Goal: Task Accomplishment & Management: Manage account settings

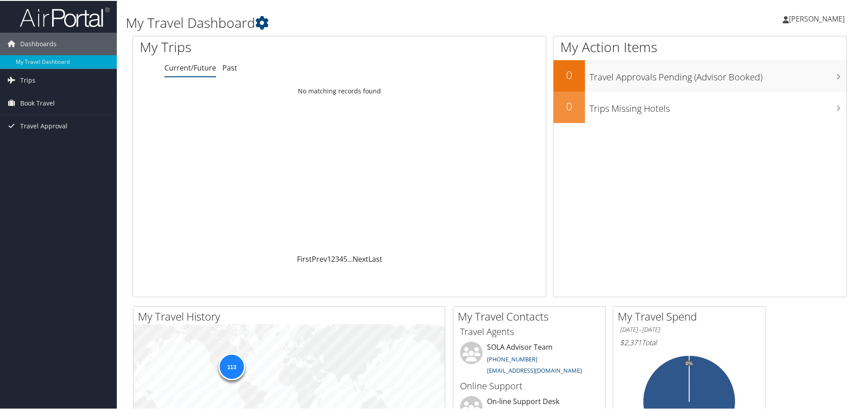
click at [809, 22] on span "[PERSON_NAME]" at bounding box center [817, 18] width 56 height 10
click at [782, 80] on link "View Travel Profile" at bounding box center [793, 79] width 100 height 15
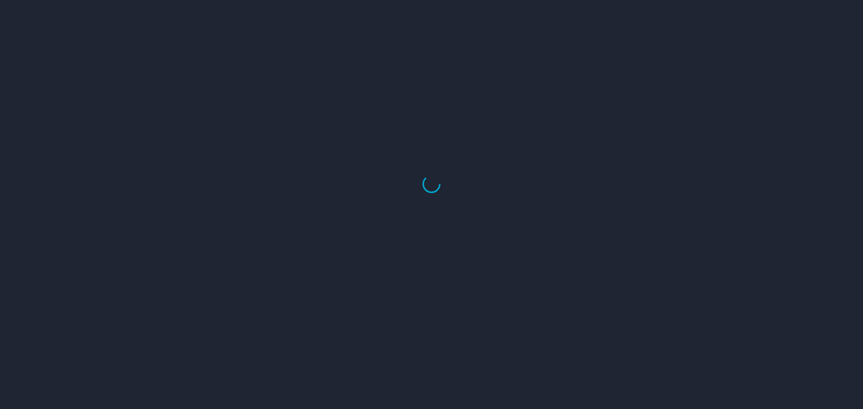
select select "US"
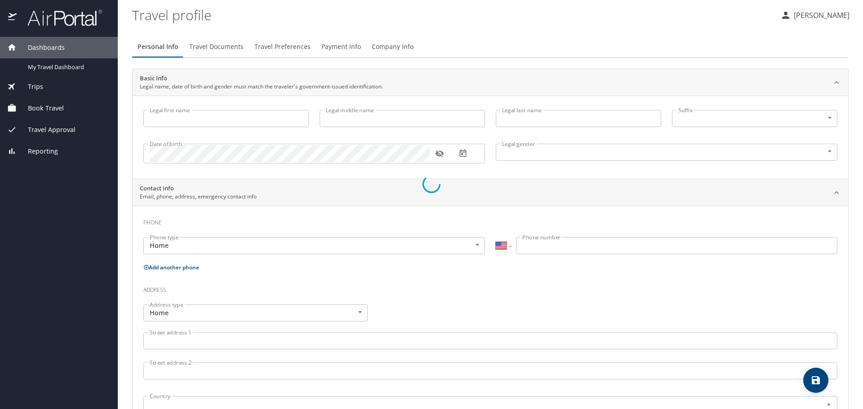
type input "[PERSON_NAME]"
type input "Robertson"
type input "Male"
select select "US"
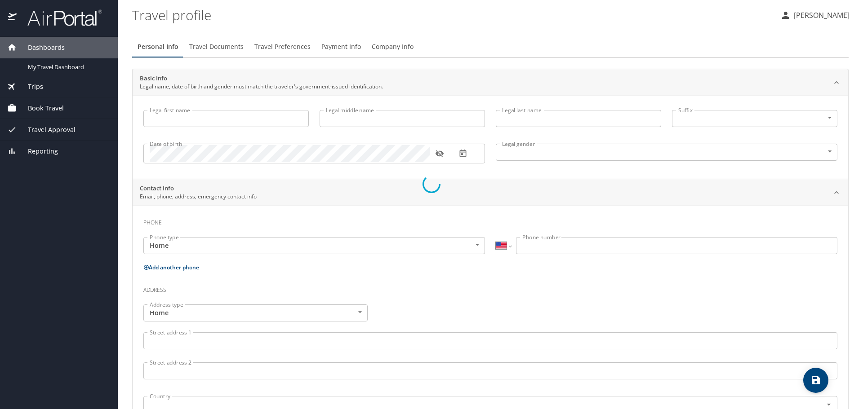
select select "NL"
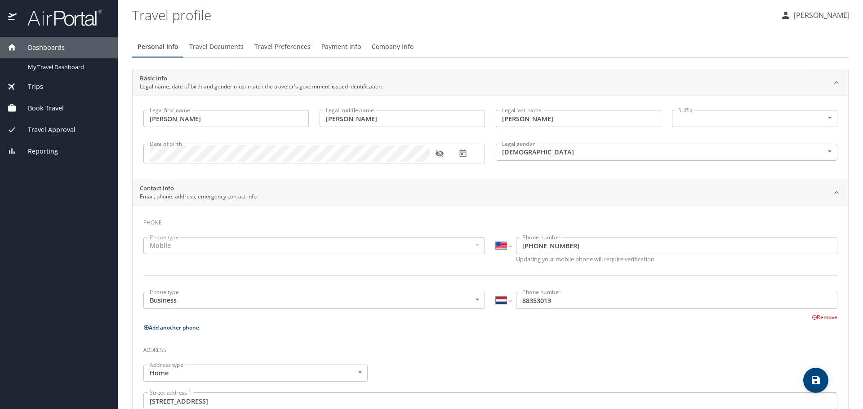
click at [227, 44] on span "Travel Documents" at bounding box center [216, 46] width 54 height 11
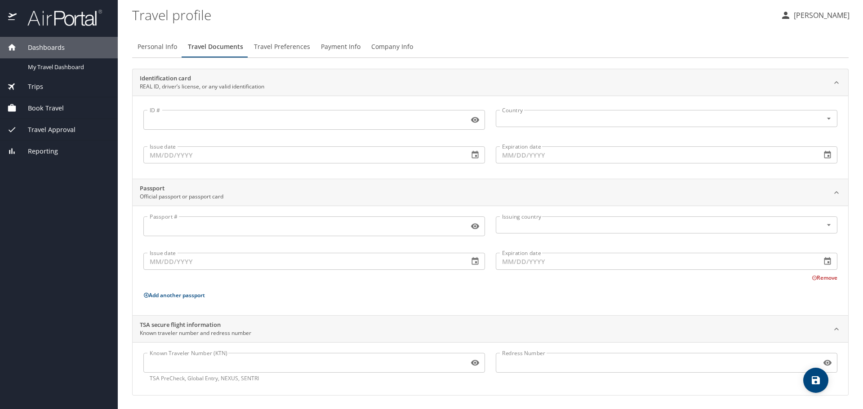
click at [280, 47] on span "Travel Preferences" at bounding box center [282, 46] width 56 height 11
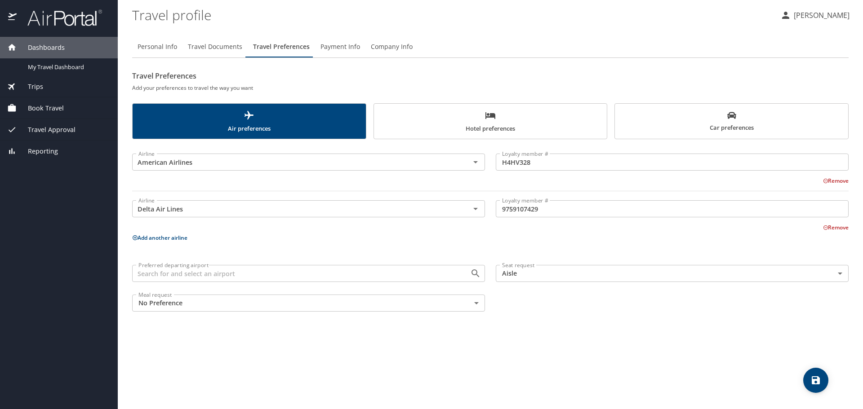
click at [839, 274] on body "Dashboards My Travel Dashboard Trips Current / Future Trips Past Trips Trips Mi…" at bounding box center [431, 204] width 863 height 409
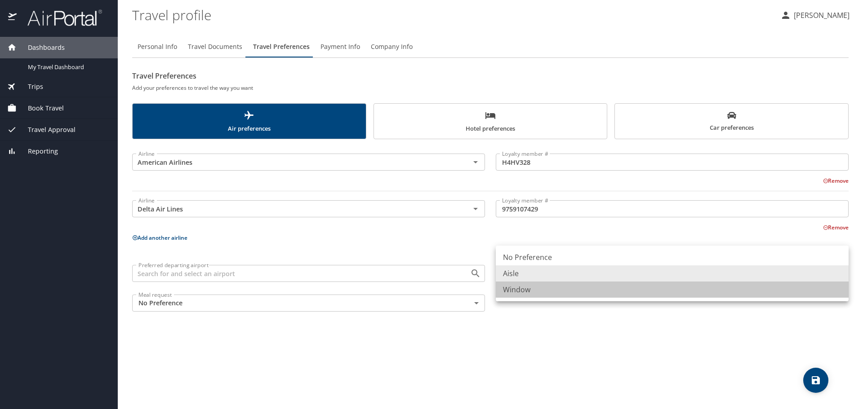
click at [515, 290] on li "Window" at bounding box center [672, 290] width 353 height 16
type input "Window"
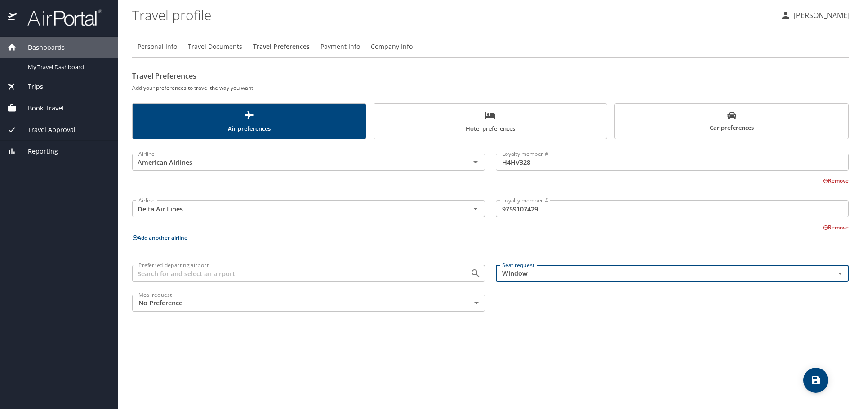
click at [472, 116] on span "Hotel preferences" at bounding box center [490, 122] width 222 height 24
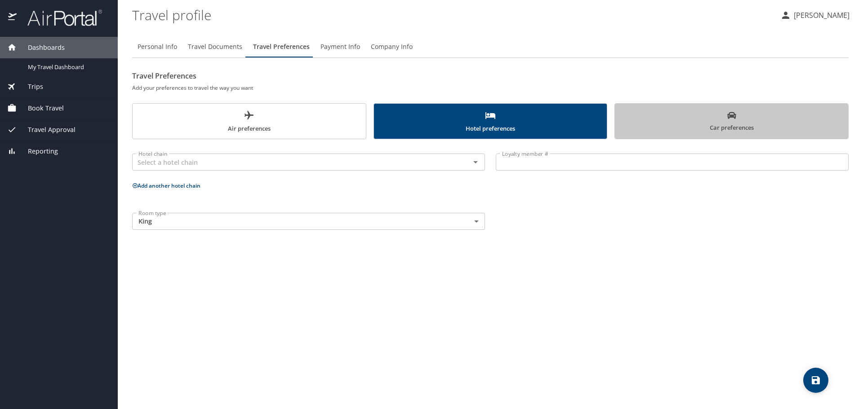
click at [673, 123] on span "Car preferences" at bounding box center [731, 122] width 222 height 22
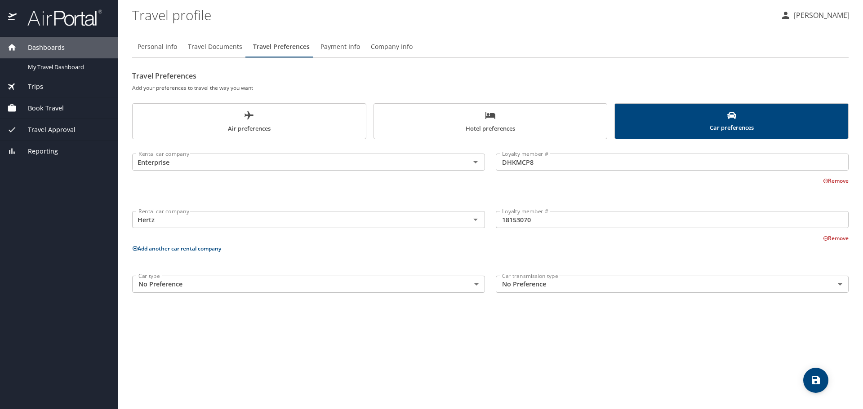
click at [451, 124] on span "Hotel preferences" at bounding box center [490, 122] width 222 height 24
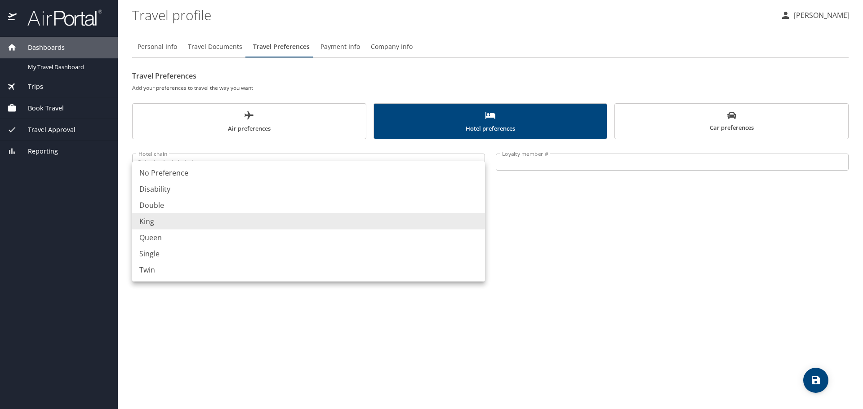
click at [312, 223] on body "Dashboards My Travel Dashboard Trips Current / Future Trips Past Trips Trips Mi…" at bounding box center [431, 204] width 863 height 409
click at [561, 226] on div at bounding box center [431, 204] width 863 height 409
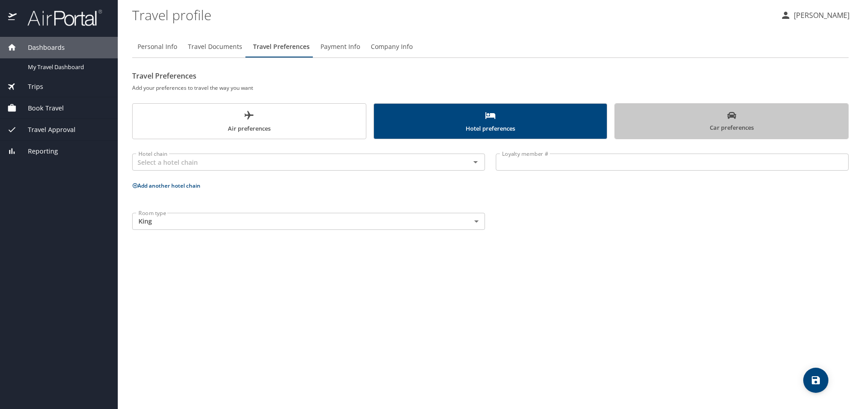
click at [706, 120] on span "Car preferences" at bounding box center [731, 122] width 222 height 22
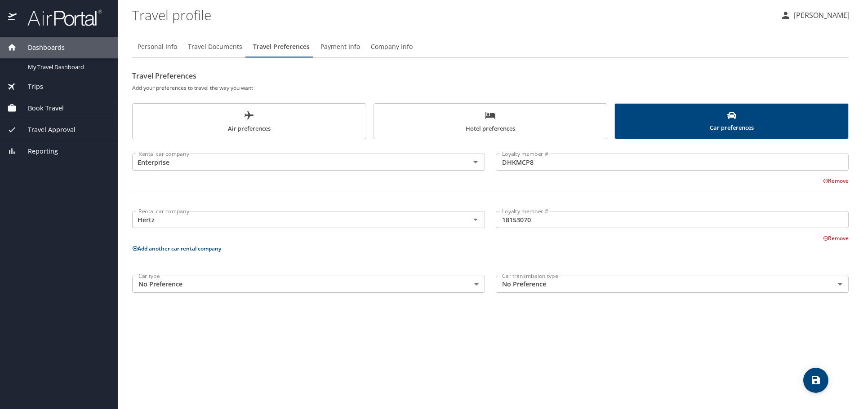
click at [475, 285] on body "Dashboards My Travel Dashboard Trips Current / Future Trips Past Trips Trips Mi…" at bounding box center [431, 204] width 863 height 409
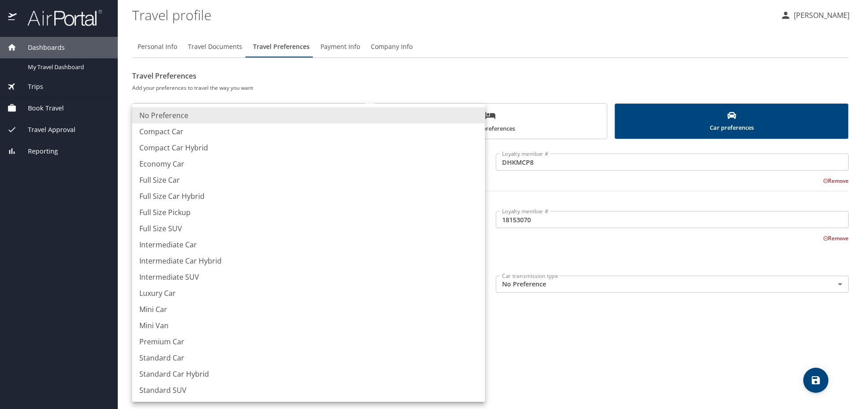
click at [192, 133] on li "Compact Car" at bounding box center [308, 132] width 353 height 16
type input "CompactCar"
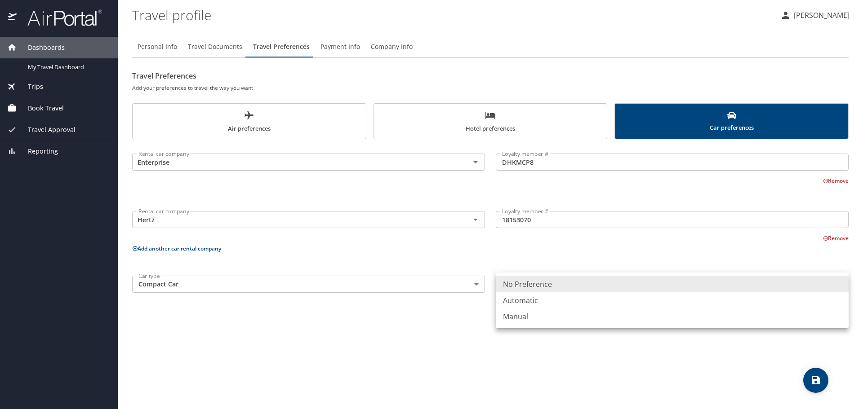
click at [590, 285] on body "Dashboards My Travel Dashboard Trips Current / Future Trips Past Trips Trips Mi…" at bounding box center [431, 204] width 863 height 409
click at [540, 304] on li "Automatic" at bounding box center [672, 301] width 353 height 16
type input "Automatic"
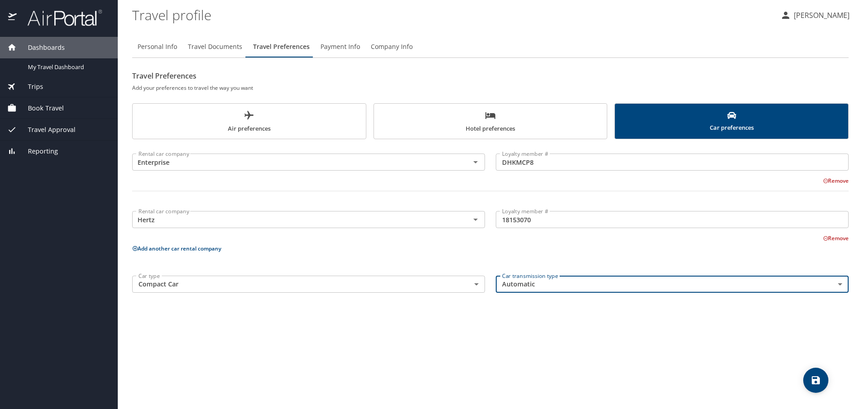
click at [436, 119] on span "Hotel preferences" at bounding box center [490, 122] width 222 height 24
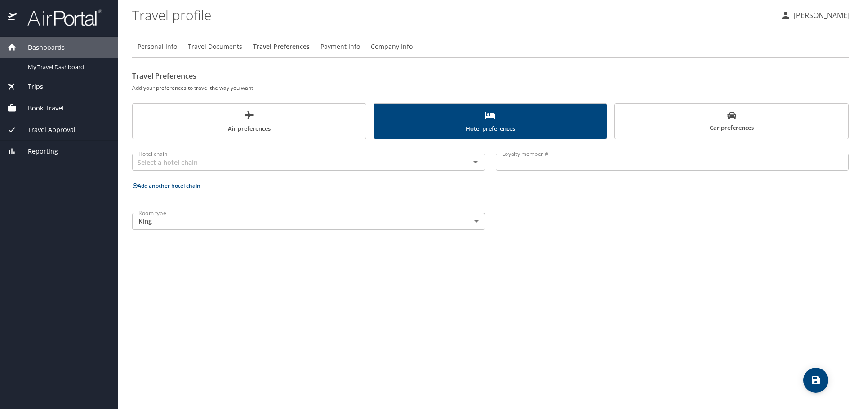
click at [331, 40] on button "Payment Info" at bounding box center [340, 47] width 50 height 22
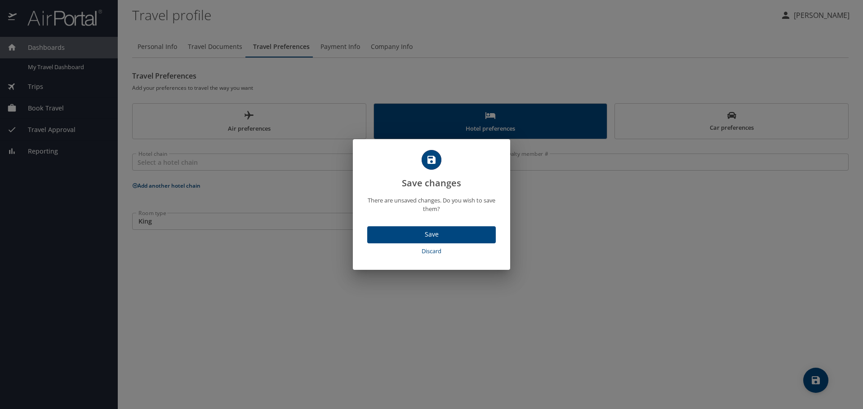
click at [418, 238] on span "Save" at bounding box center [431, 234] width 114 height 11
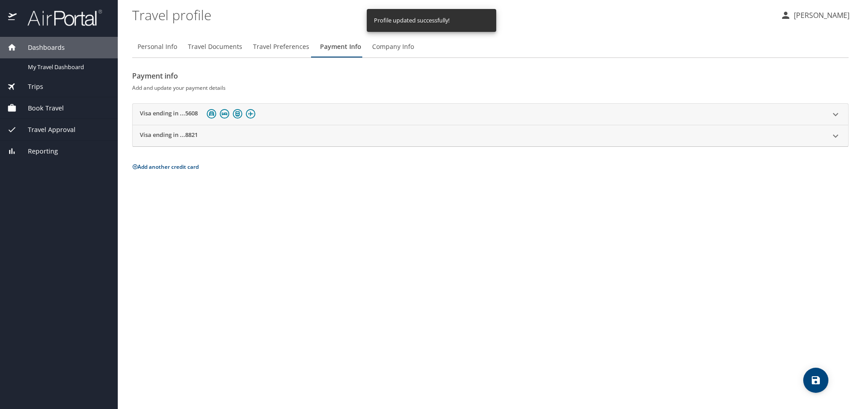
click at [189, 172] on p "Add another credit card" at bounding box center [490, 166] width 716 height 11
click at [191, 168] on button "Add another credit card" at bounding box center [165, 167] width 67 height 8
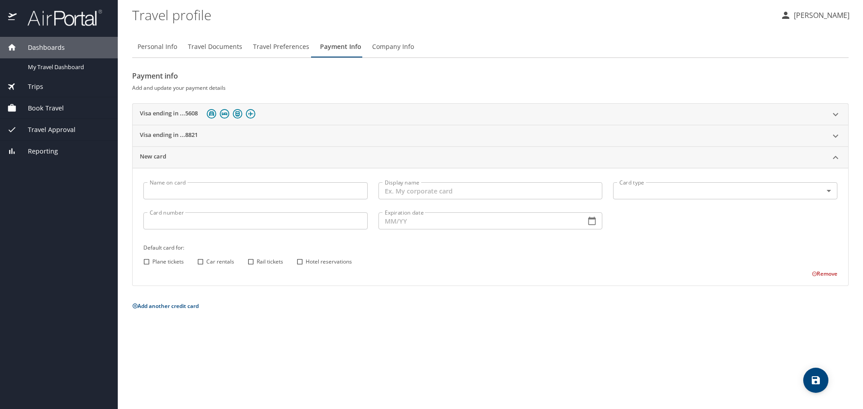
click at [214, 195] on input "Name on card" at bounding box center [255, 190] width 224 height 17
type input "John W Robertson"
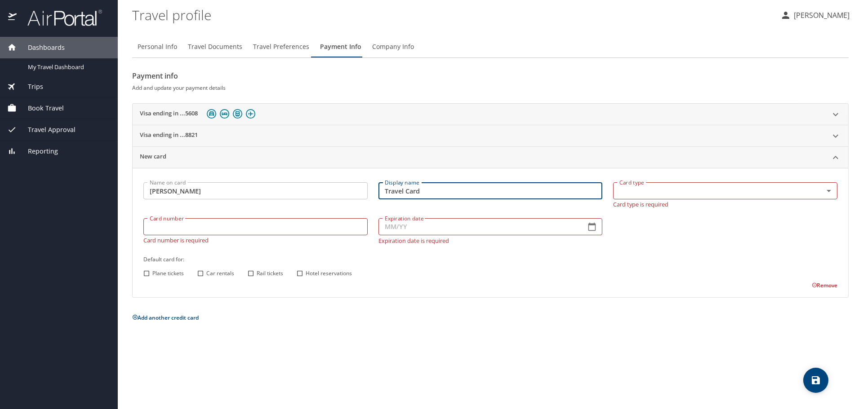
type input "Travel Card"
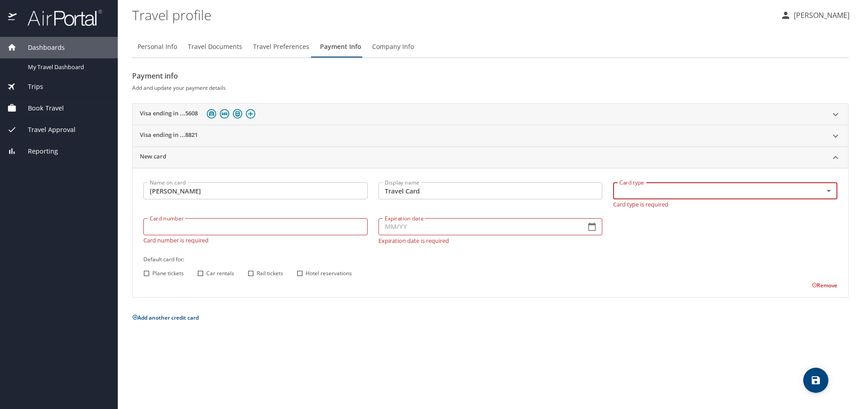
click at [639, 191] on body "Dashboards My Travel Dashboard Trips Current / Future Trips Past Trips Trips Mi…" at bounding box center [431, 204] width 863 height 409
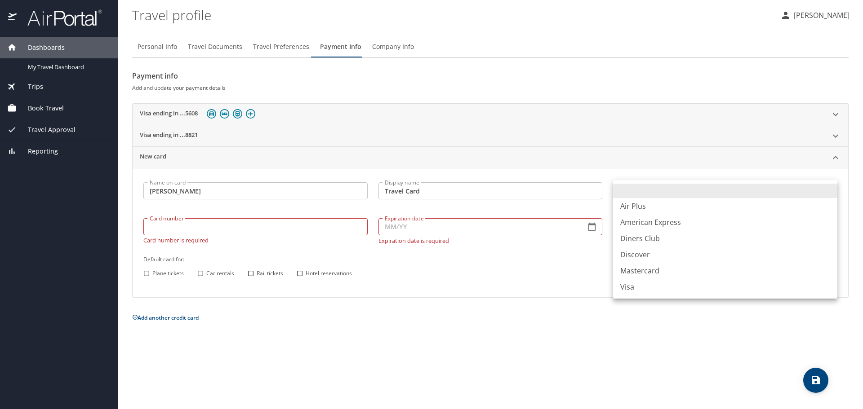
click at [631, 283] on li "Visa" at bounding box center [725, 287] width 224 height 16
type input "VI"
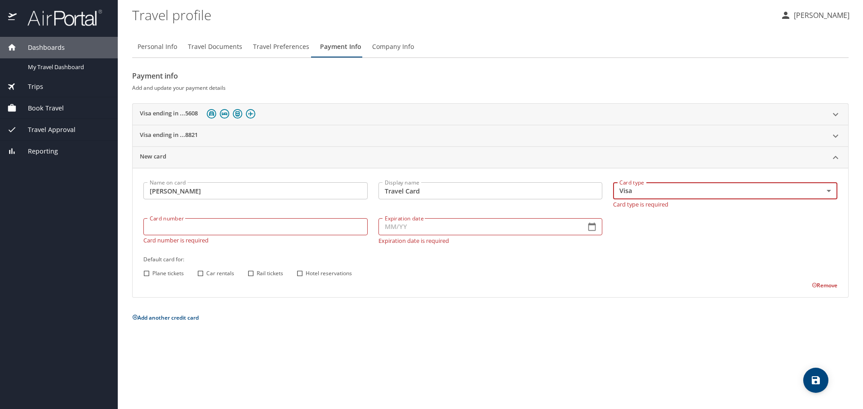
click at [291, 231] on div "Card number Card number Card number is required" at bounding box center [255, 231] width 235 height 36
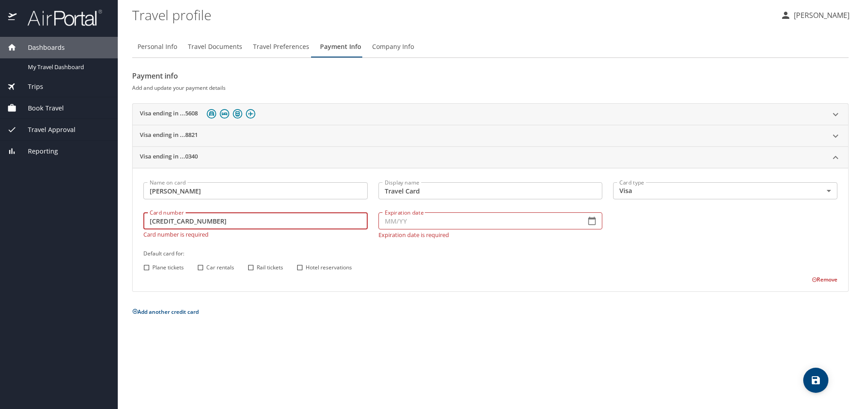
type input "4147202775180340"
click at [409, 222] on input "Expiration date" at bounding box center [478, 221] width 200 height 17
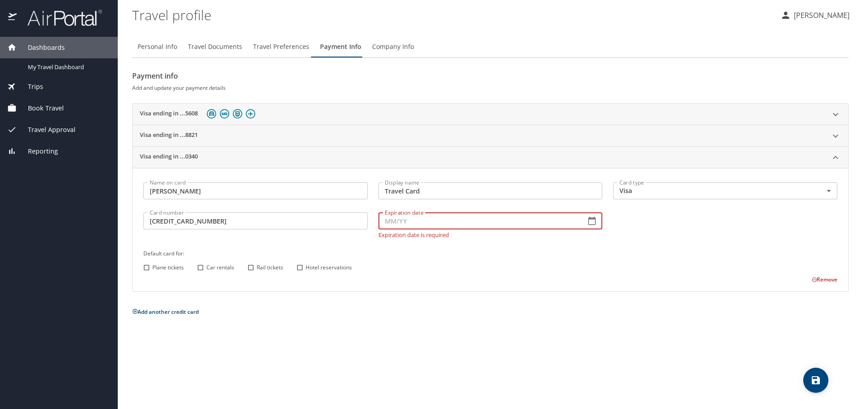
click at [591, 223] on icon "button" at bounding box center [591, 221] width 9 height 9
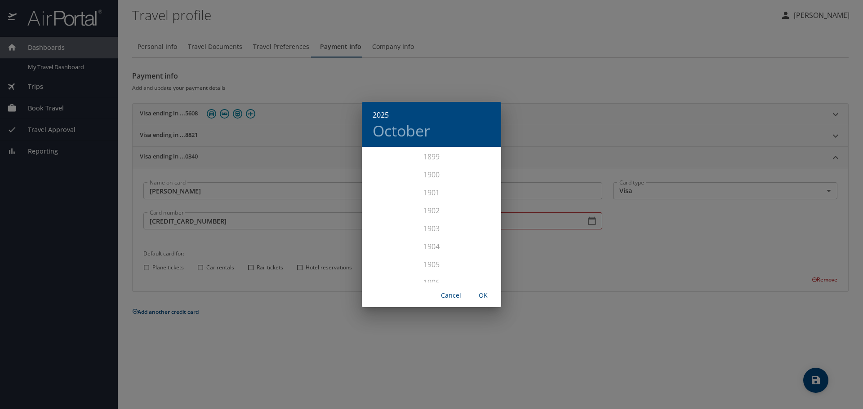
scroll to position [2211, 0]
click at [428, 271] on div "2028" at bounding box center [431, 274] width 139 height 18
click at [382, 115] on h6 "2028" at bounding box center [381, 115] width 16 height 13
click at [427, 251] on div "2030" at bounding box center [431, 256] width 139 height 18
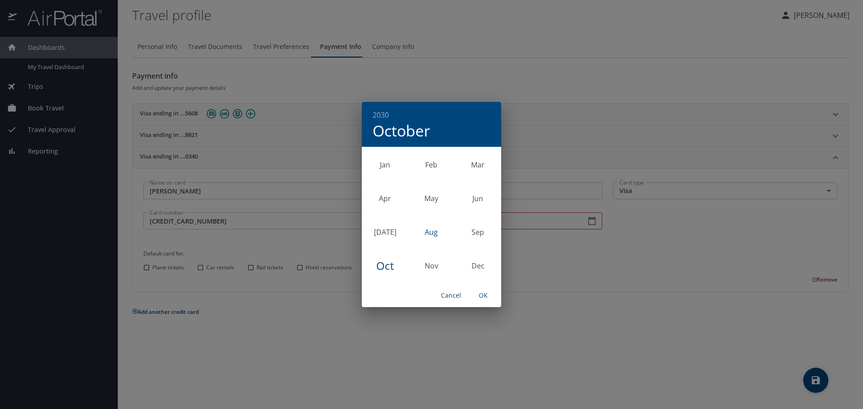
click at [430, 231] on div "Aug" at bounding box center [431, 232] width 46 height 34
click at [475, 231] on div "Sep" at bounding box center [478, 232] width 46 height 34
click at [484, 294] on span "OK" at bounding box center [483, 295] width 22 height 11
type input "09/30"
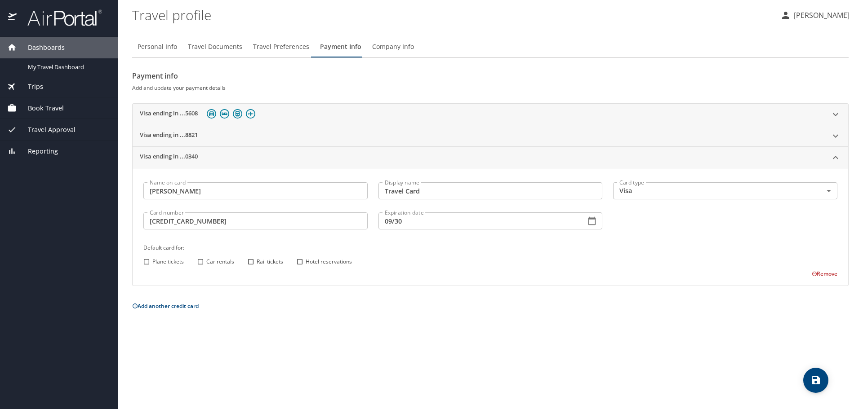
click at [146, 262] on input "Plane tickets" at bounding box center [147, 262] width 12 height 12
checkbox input "true"
click at [200, 262] on input "Car rentals" at bounding box center [201, 262] width 12 height 12
checkbox input "true"
click at [254, 263] on input "Rail tickets" at bounding box center [251, 262] width 12 height 12
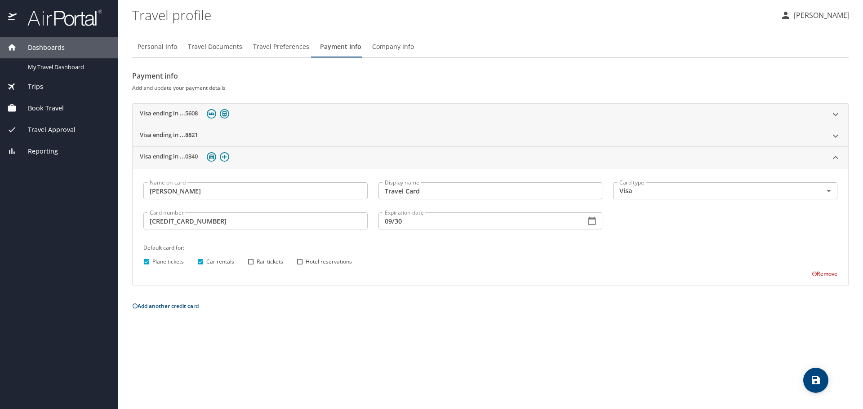
checkbox input "true"
click at [300, 262] on input "Hotel reservations" at bounding box center [300, 262] width 12 height 12
checkbox input "true"
click at [808, 382] on span "save" at bounding box center [815, 380] width 25 height 11
click at [810, 378] on span "save" at bounding box center [815, 380] width 25 height 11
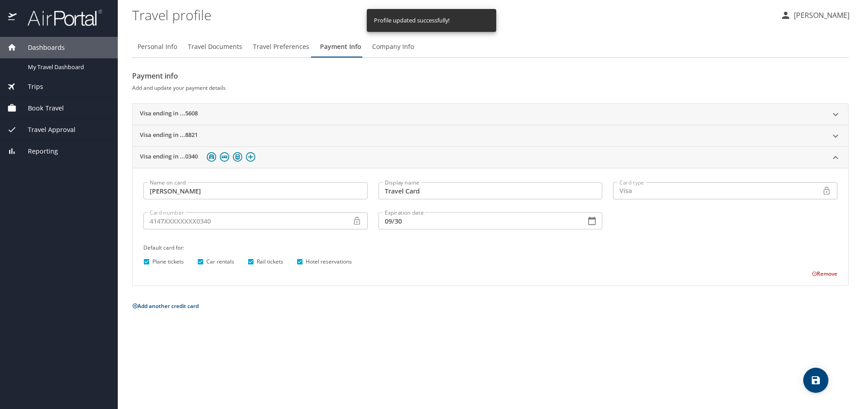
click at [392, 47] on span "Company Info" at bounding box center [393, 46] width 42 height 11
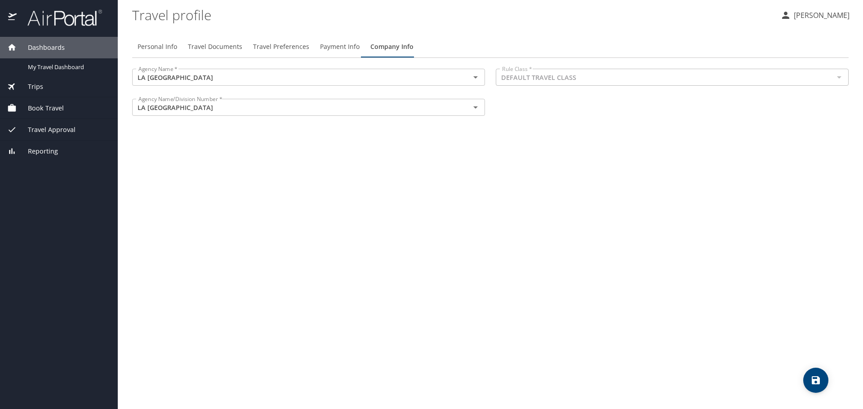
click at [157, 46] on span "Personal Info" at bounding box center [158, 46] width 40 height 11
select select "US"
select select "NL"
select select "US"
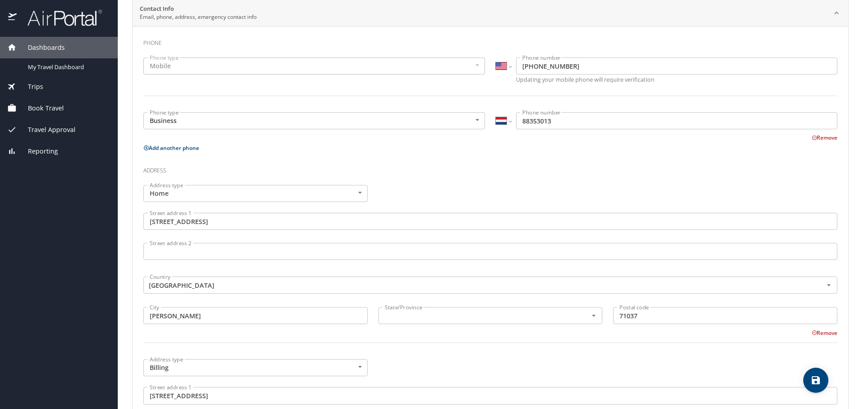
scroll to position [0, 0]
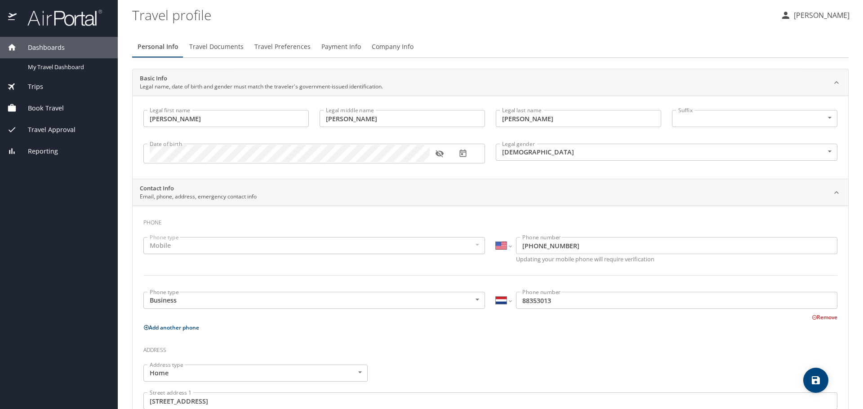
click at [807, 18] on p "[PERSON_NAME]" at bounding box center [820, 15] width 58 height 11
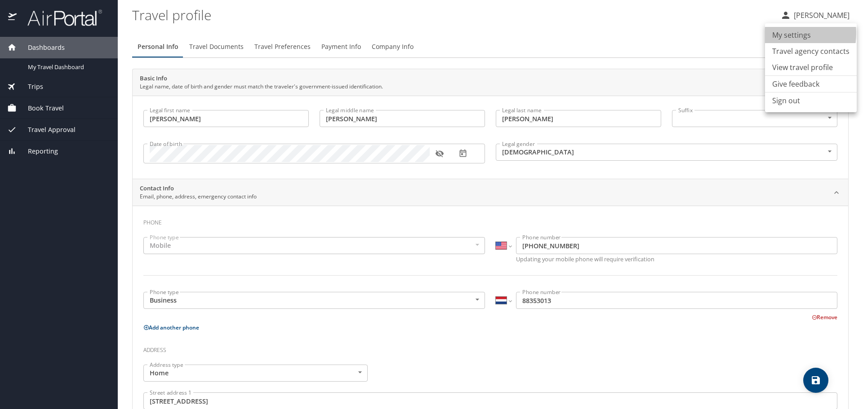
click at [782, 33] on li "My settings" at bounding box center [811, 35] width 92 height 16
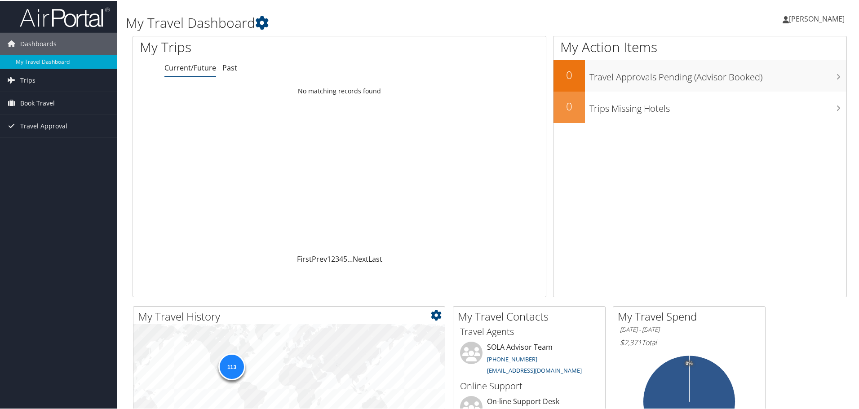
click at [235, 365] on div "113" at bounding box center [231, 366] width 27 height 27
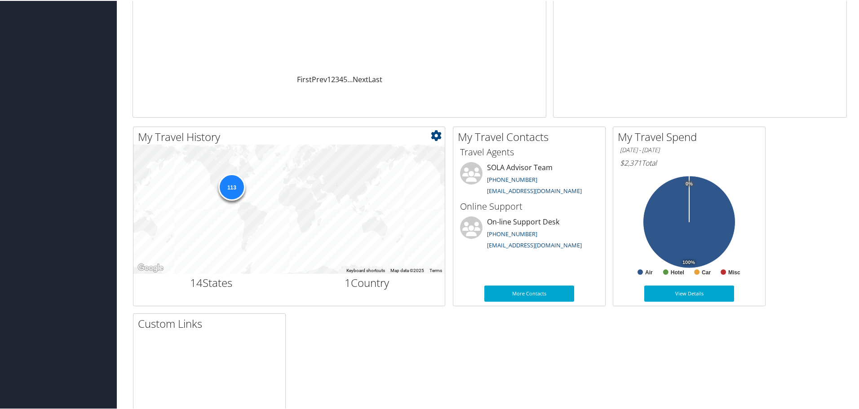
click at [233, 187] on div "113" at bounding box center [231, 186] width 27 height 27
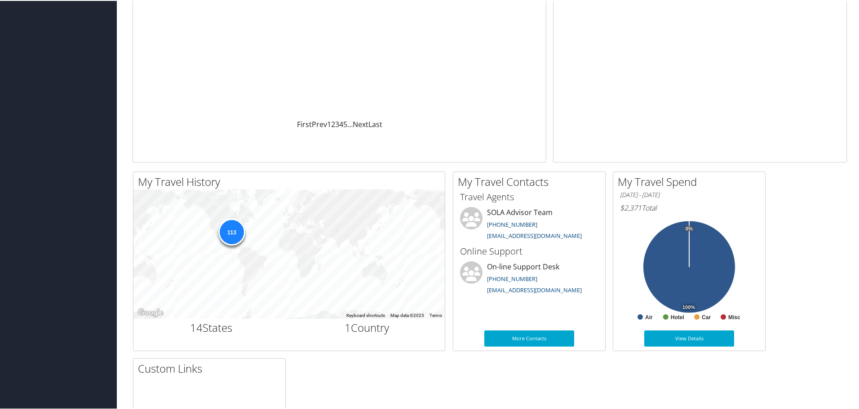
scroll to position [0, 0]
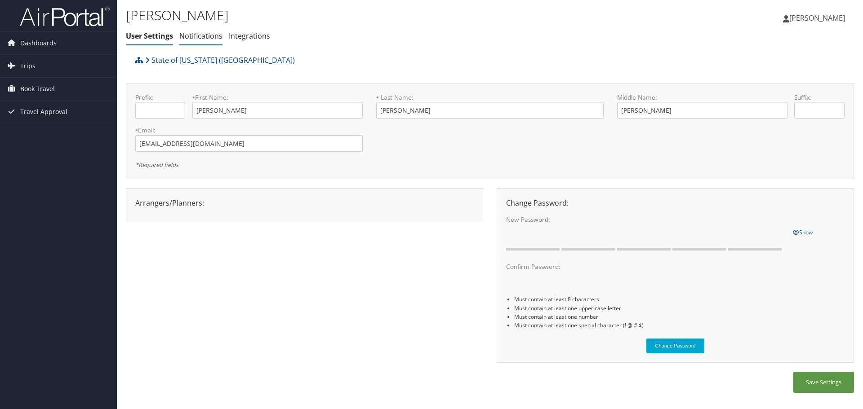
click at [204, 37] on link "Notifications" at bounding box center [200, 36] width 43 height 10
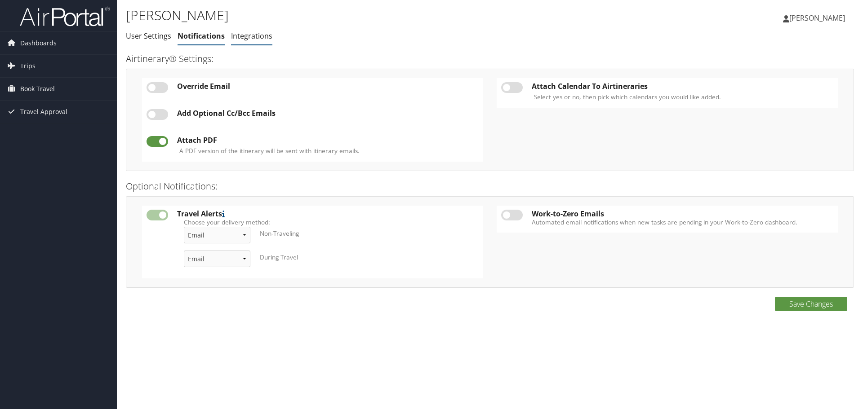
click at [239, 40] on link "Integrations" at bounding box center [251, 36] width 41 height 10
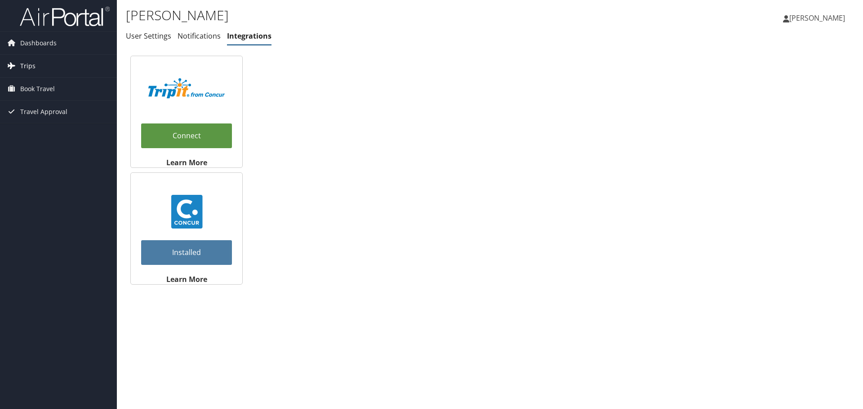
click at [29, 63] on span "Trips" at bounding box center [27, 66] width 15 height 22
click at [61, 83] on link "Current/Future Trips" at bounding box center [58, 83] width 117 height 13
